Goal: Find specific page/section: Find specific page/section

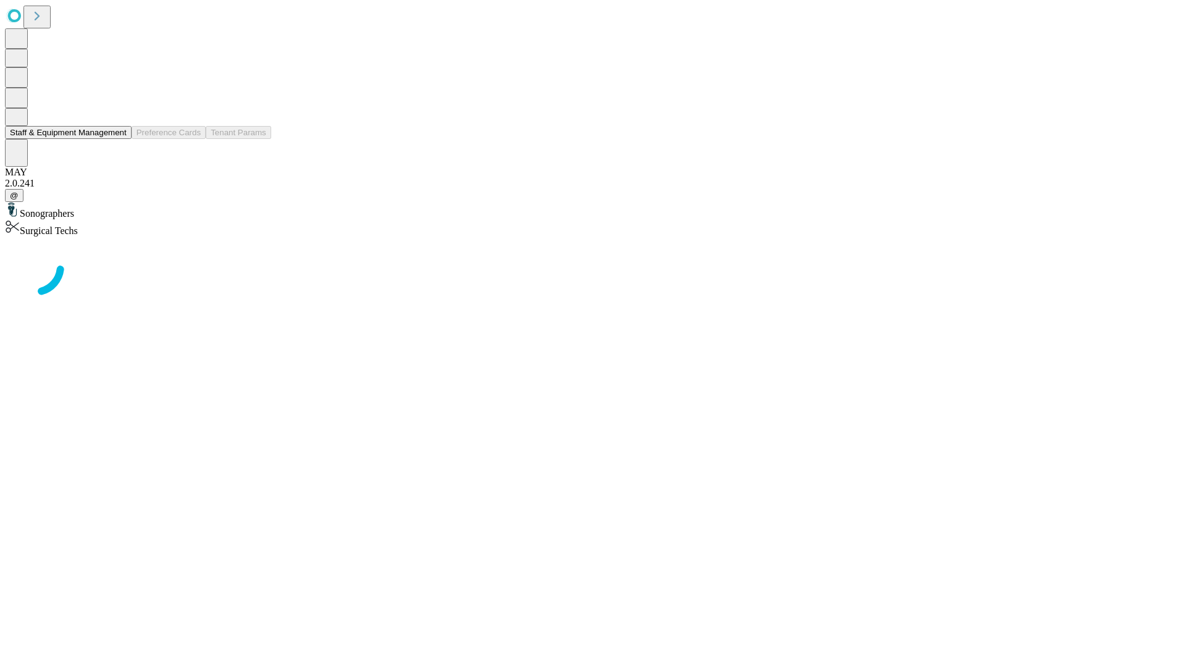
click at [118, 139] on button "Staff & Equipment Management" at bounding box center [68, 132] width 127 height 13
